Goal: Transaction & Acquisition: Book appointment/travel/reservation

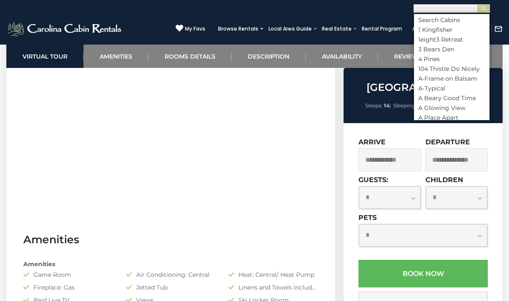
scroll to position [0, 0]
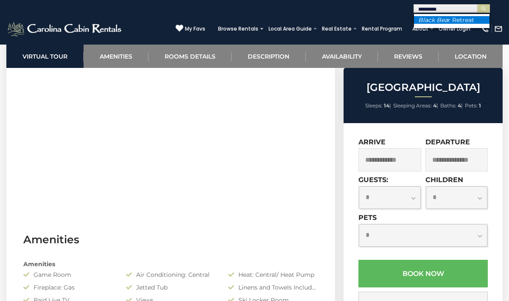
type input "*********"
click at [450, 23] on li "Black Bea r Retreat" at bounding box center [452, 20] width 76 height 8
click at [482, 8] on img "submit" at bounding box center [484, 9] width 6 height 6
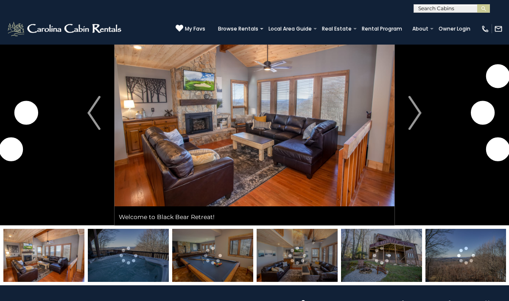
scroll to position [40, 0]
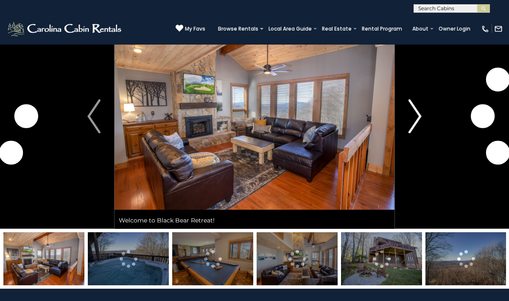
click at [415, 124] on img "Next" at bounding box center [415, 116] width 13 height 34
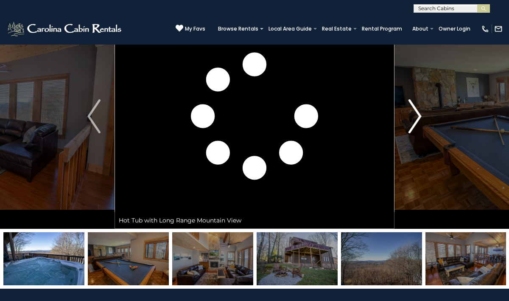
click at [415, 124] on img "Next" at bounding box center [415, 116] width 13 height 34
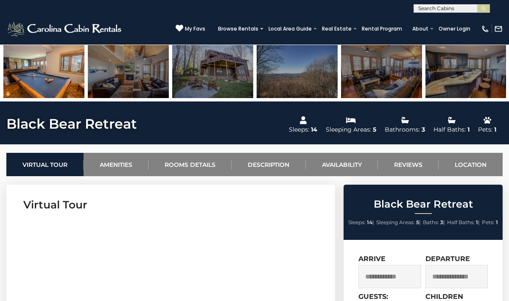
scroll to position [240, 0]
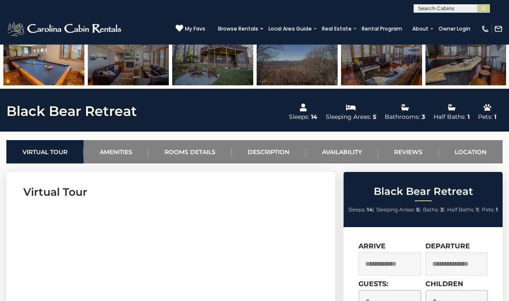
click at [426, 12] on input "text" at bounding box center [451, 10] width 74 height 8
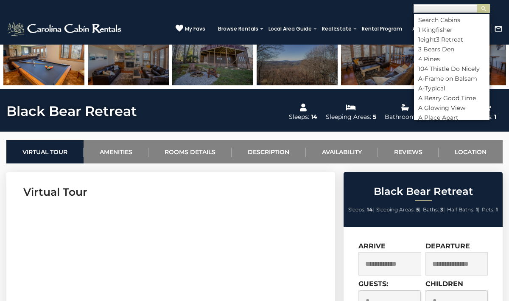
scroll to position [0, 0]
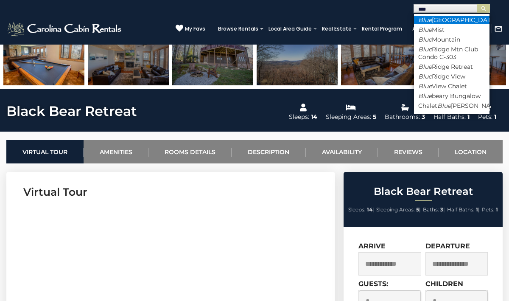
type input "****"
click at [434, 20] on li "Blue Eagle Lodge" at bounding box center [452, 20] width 76 height 8
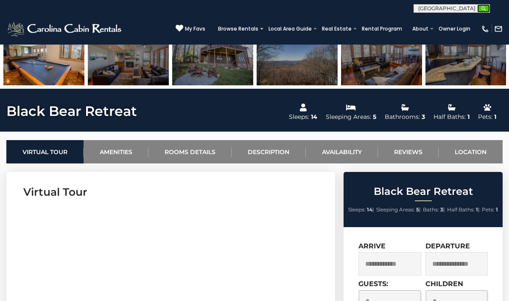
click at [481, 12] on button "submit" at bounding box center [484, 8] width 13 height 8
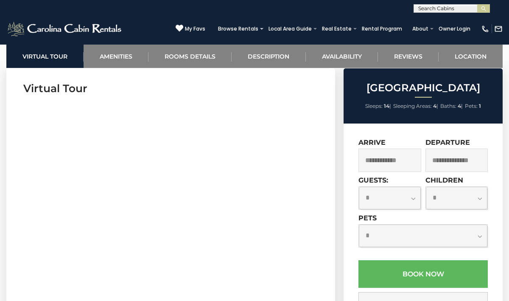
scroll to position [403, 0]
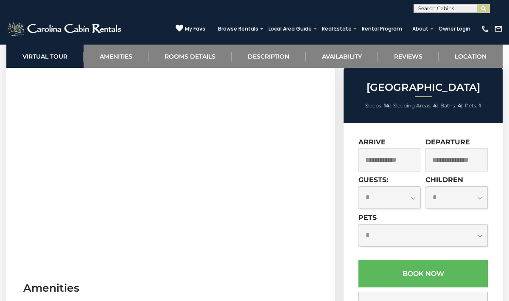
click at [374, 159] on input "text" at bounding box center [390, 159] width 63 height 23
